Goal: Task Accomplishment & Management: Complete application form

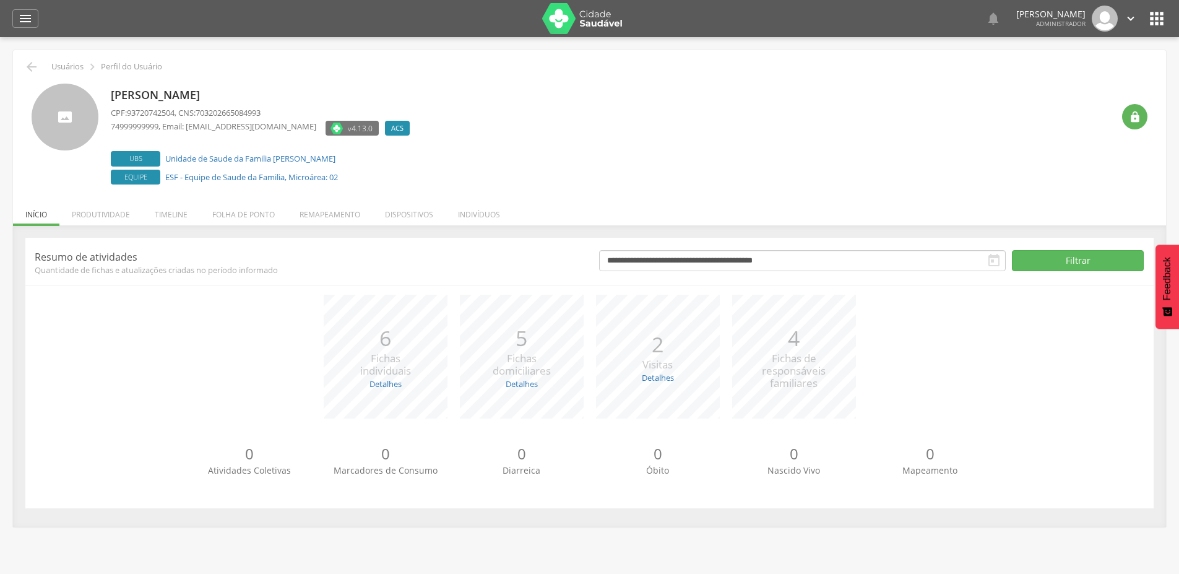
click at [170, 216] on li "Timeline" at bounding box center [171, 211] width 58 height 29
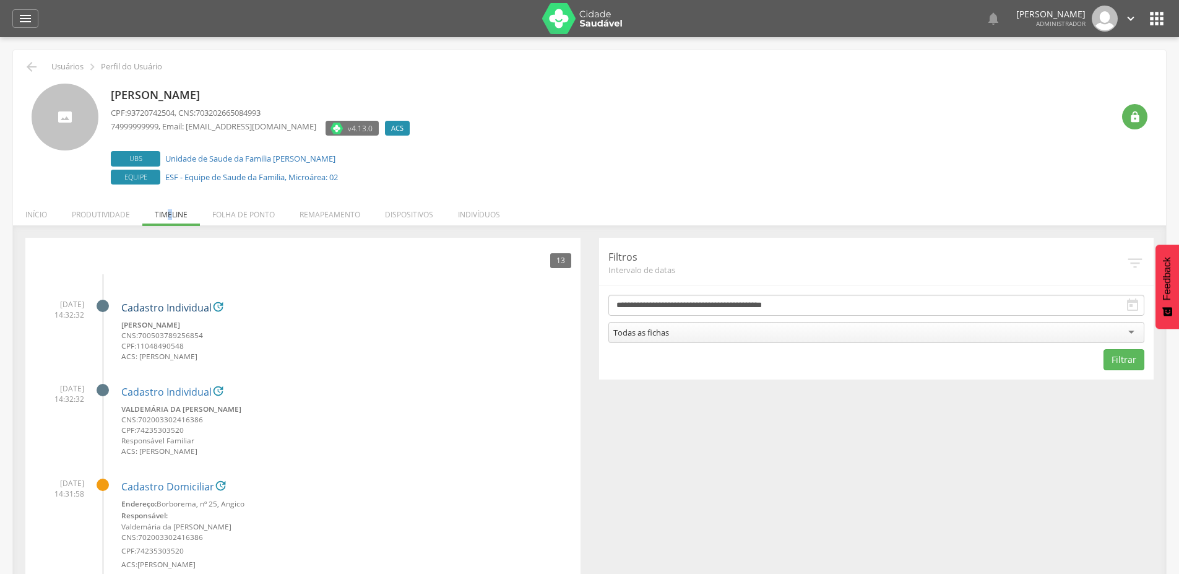
click at [136, 304] on link "Cadastro Individual" at bounding box center [166, 308] width 90 height 11
click at [165, 391] on link "Cadastro Individual" at bounding box center [166, 392] width 90 height 11
